Goal: Task Accomplishment & Management: Manage account settings

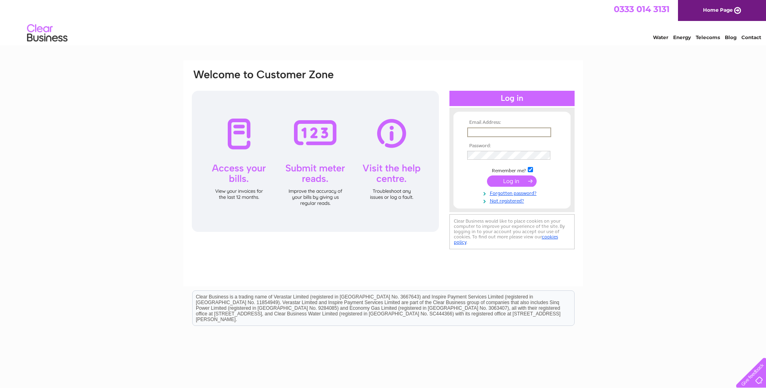
click at [508, 131] on input "text" at bounding box center [509, 133] width 84 height 10
type input "[EMAIL_ADDRESS][DOMAIN_NAME]"
click at [511, 184] on input "submit" at bounding box center [512, 181] width 50 height 11
drag, startPoint x: 513, startPoint y: 173, endPoint x: 513, endPoint y: 177, distance: 4.1
click at [514, 174] on tbody "Email Address: haleroaddental@outlook.com Password: Remember me?" at bounding box center [512, 166] width 94 height 92
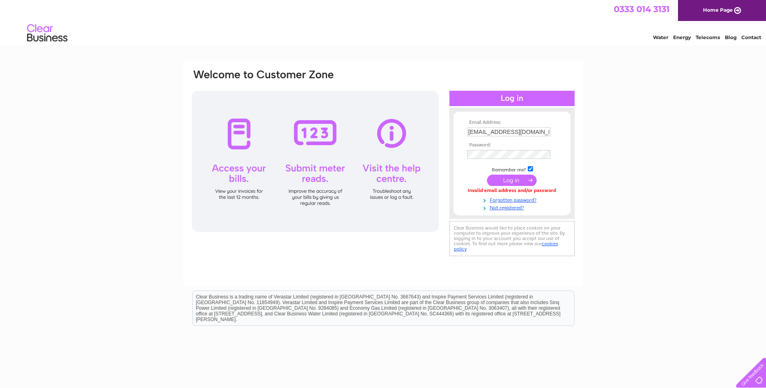
click at [507, 179] on input "submit" at bounding box center [512, 180] width 50 height 11
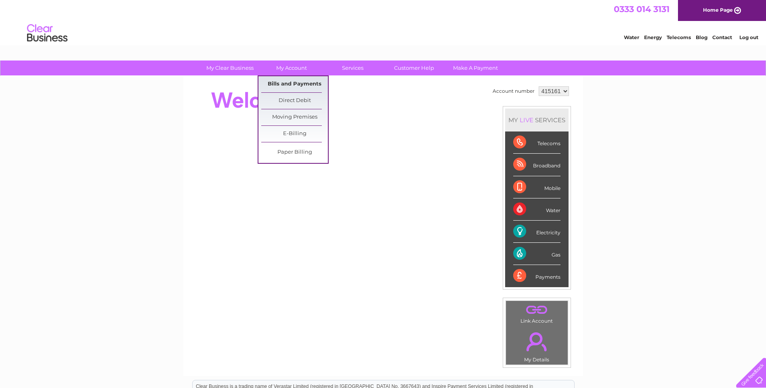
click at [282, 77] on link "Bills and Payments" at bounding box center [294, 84] width 67 height 16
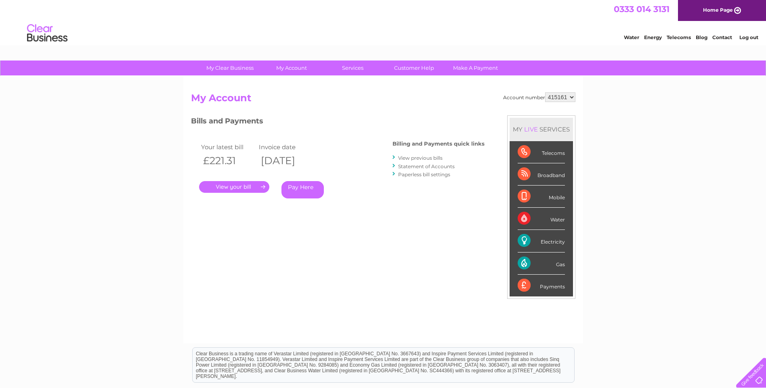
click at [415, 159] on link "View previous bills" at bounding box center [420, 158] width 44 height 6
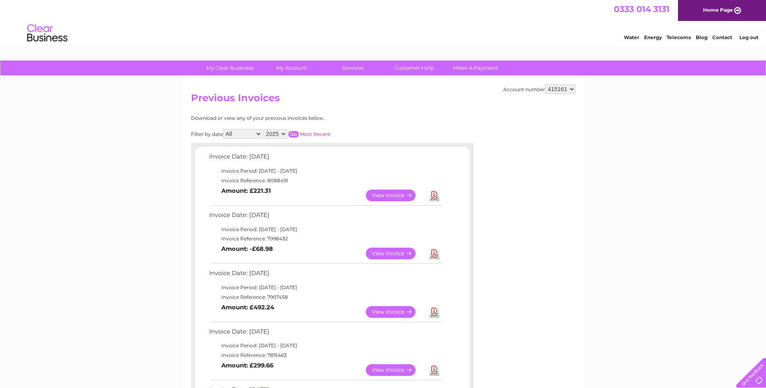
click at [391, 192] on link "View" at bounding box center [395, 196] width 59 height 12
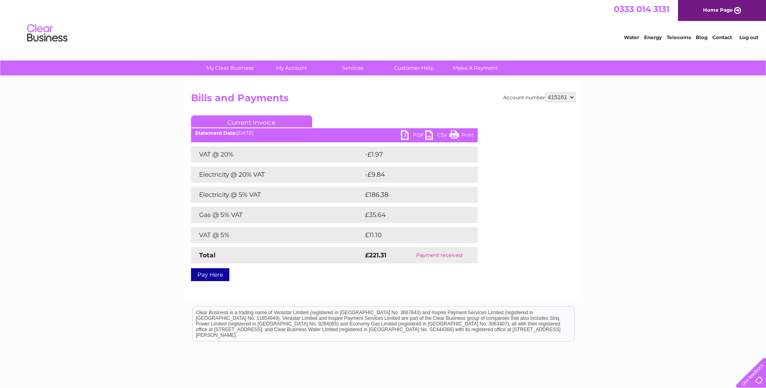
click at [413, 136] on link "PDF" at bounding box center [413, 136] width 24 height 12
